Goal: Task Accomplishment & Management: Use online tool/utility

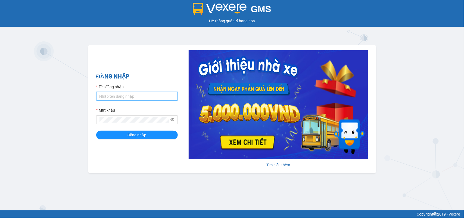
type input "trungvxr.petrobp"
click at [163, 100] on input "trungvxr.petrobp" at bounding box center [137, 96] width 82 height 9
click at [121, 134] on button "Đăng nhập" at bounding box center [137, 135] width 82 height 9
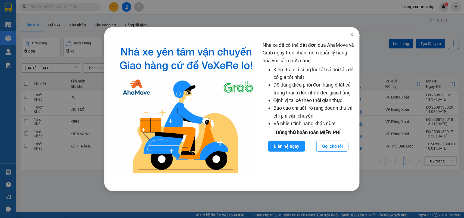
click at [353, 34] on icon "close" at bounding box center [352, 34] width 4 height 4
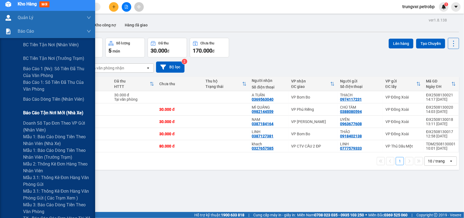
scroll to position [99, 0]
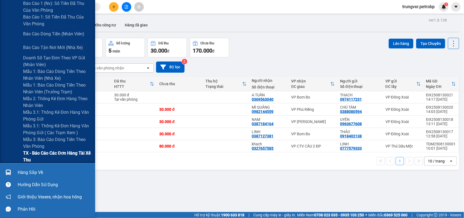
click at [41, 153] on span "TX - Báo cáo các đơn hàng tài xế thu" at bounding box center [57, 157] width 68 height 14
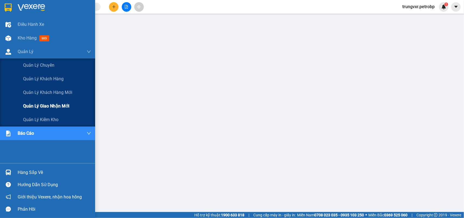
click at [35, 105] on span "Quản lý giao nhận mới" at bounding box center [46, 106] width 46 height 7
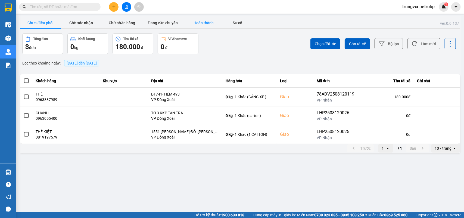
click at [199, 19] on button "Hoàn thành" at bounding box center [203, 22] width 41 height 11
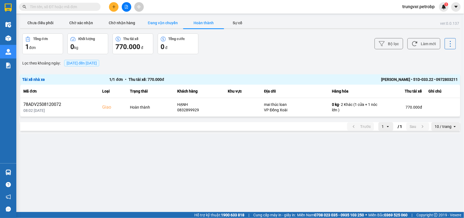
click at [156, 22] on button "Đang vận chuyển" at bounding box center [162, 22] width 41 height 11
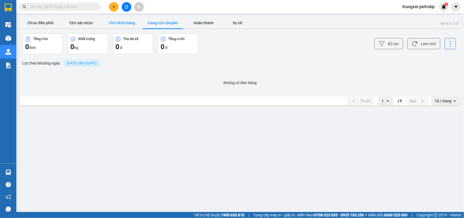
click at [122, 24] on button "Chờ nhận hàng" at bounding box center [122, 22] width 41 height 11
click at [77, 26] on button "Chờ xác nhận" at bounding box center [81, 22] width 41 height 11
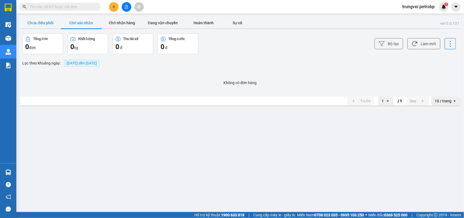
click at [42, 23] on button "Chưa điều phối" at bounding box center [40, 22] width 41 height 11
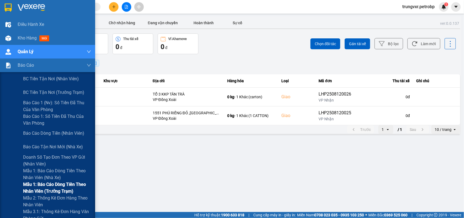
scroll to position [68, 0]
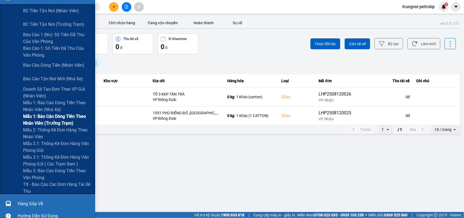
click at [51, 184] on span "TX - Báo cáo các đơn hàng tài xế thu" at bounding box center [57, 188] width 68 height 14
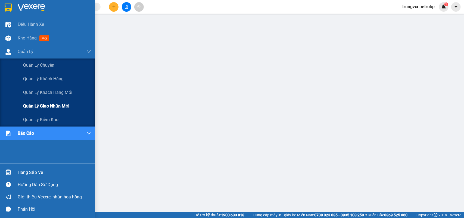
click at [44, 106] on span "Quản lý giao nhận mới" at bounding box center [46, 106] width 46 height 7
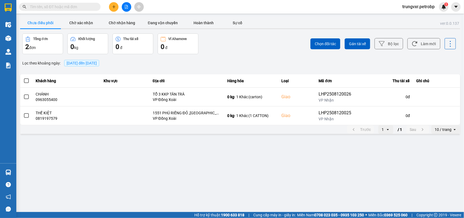
click at [210, 4] on div "Kết quả tìm kiếm ( 0 ) Bộ lọc No Data trungvxr.petrobp 1" at bounding box center [232, 7] width 464 height 14
click at [92, 165] on main "ver: 0.0.137 Chưa điều phối Chờ xác nhận Chờ nhận hàng Đang vận chuyển Hoàn thà…" at bounding box center [232, 106] width 464 height 212
click at [95, 184] on main "ver: 0.0.137 Chưa điều phối Chờ xác nhận Chờ nhận hàng Đang vận chuyển Hoàn thà…" at bounding box center [232, 106] width 464 height 212
click at [213, 7] on div "Kết quả tìm kiếm ( 0 ) Bộ lọc No Data trungvxr.petrobp 1" at bounding box center [232, 7] width 464 height 14
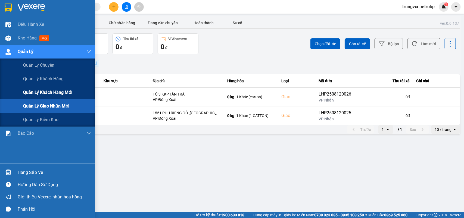
click at [47, 93] on span "Quản lý khách hàng mới" at bounding box center [47, 92] width 49 height 7
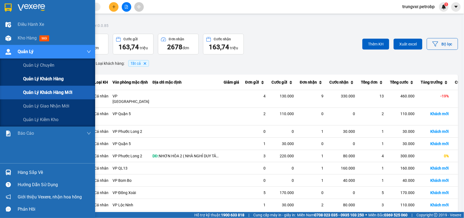
click at [25, 74] on div "Quản lý khách hàng" at bounding box center [57, 79] width 68 height 14
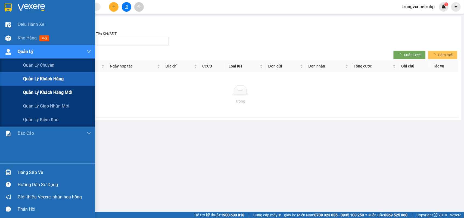
click at [33, 93] on span "Quản lý khách hàng mới" at bounding box center [47, 92] width 49 height 7
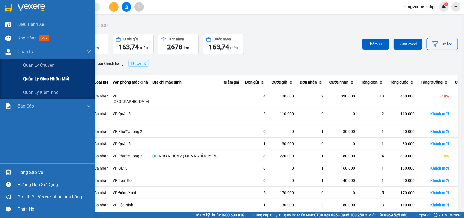
click at [32, 79] on span "Quản lý giao nhận mới" at bounding box center [46, 78] width 46 height 7
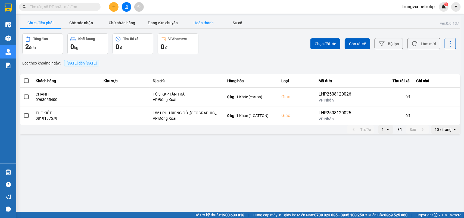
click at [202, 22] on button "Hoàn thành" at bounding box center [203, 22] width 41 height 11
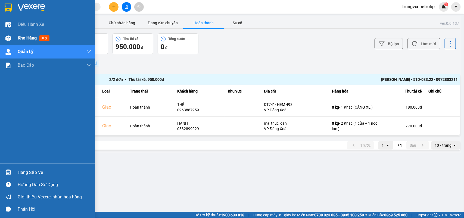
click at [21, 39] on span "Kho hàng" at bounding box center [27, 37] width 19 height 5
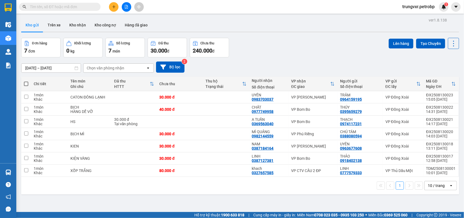
click at [112, 9] on button at bounding box center [114, 7] width 10 height 10
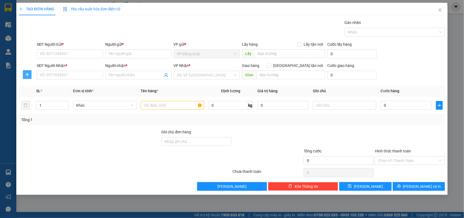
click at [26, 77] on icon "plus" at bounding box center [27, 74] width 4 height 4
